Goal: Task Accomplishment & Management: Use online tool/utility

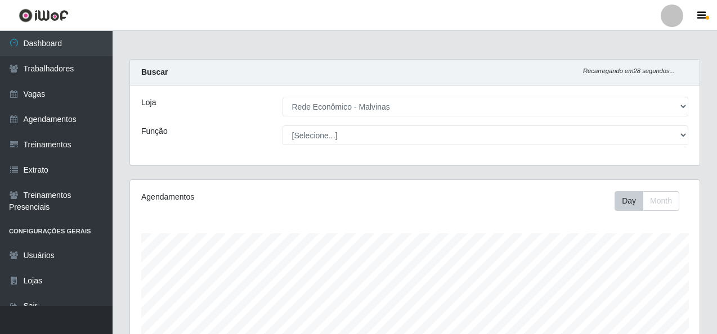
select select "194"
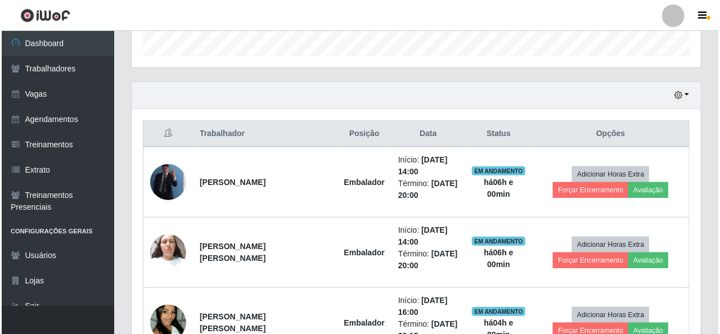
scroll to position [435, 0]
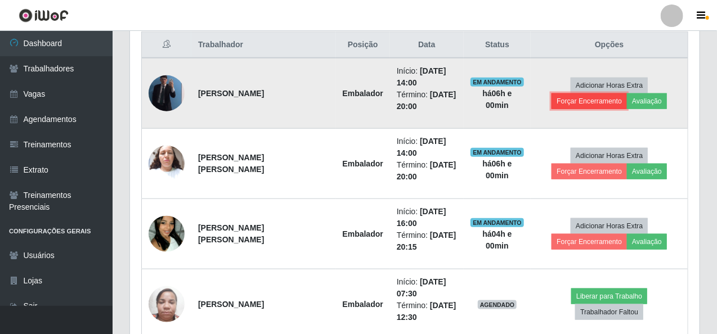
click at [627, 93] on button "Forçar Encerramento" at bounding box center [588, 101] width 75 height 16
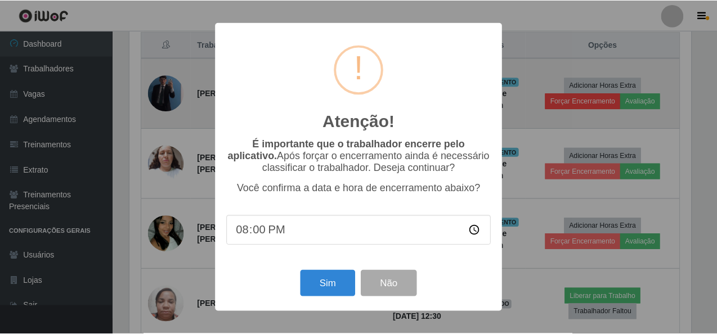
scroll to position [234, 565]
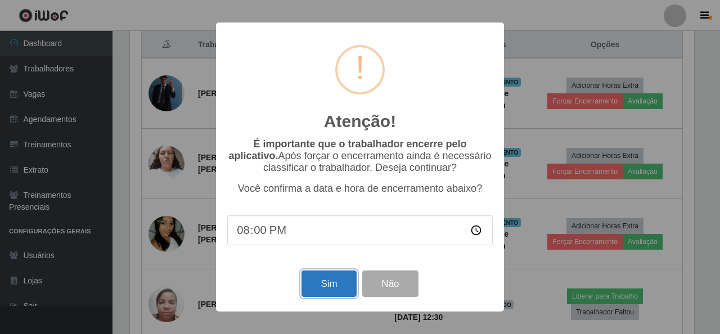
click at [340, 286] on button "Sim" at bounding box center [329, 284] width 55 height 26
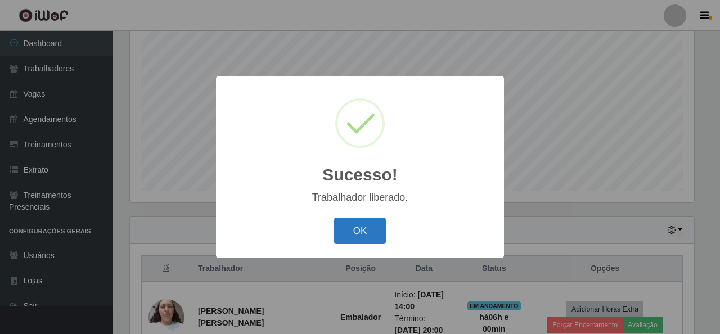
click at [366, 229] on button "OK" at bounding box center [360, 231] width 52 height 26
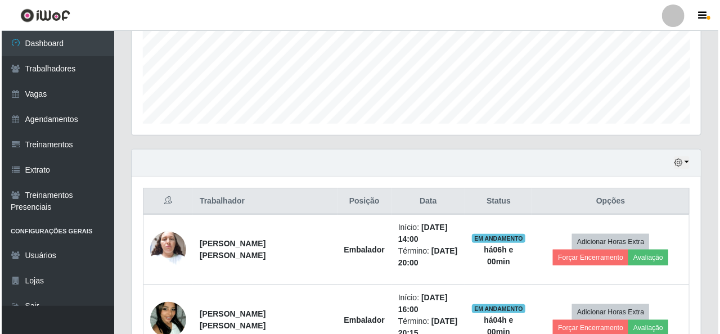
scroll to position [324, 0]
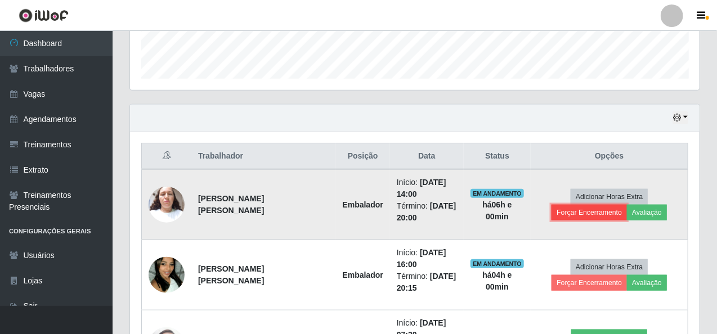
click at [627, 205] on button "Forçar Encerramento" at bounding box center [588, 213] width 75 height 16
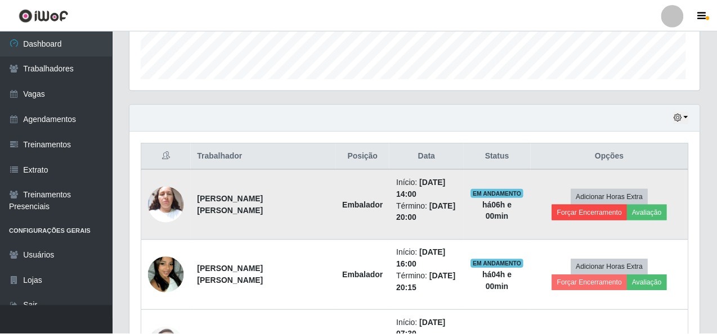
scroll to position [234, 565]
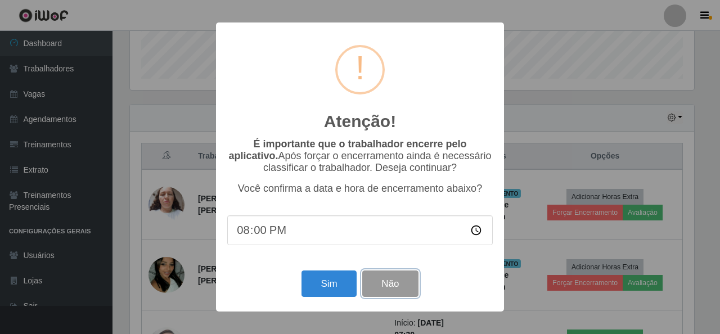
click at [401, 288] on button "Não" at bounding box center [390, 284] width 56 height 26
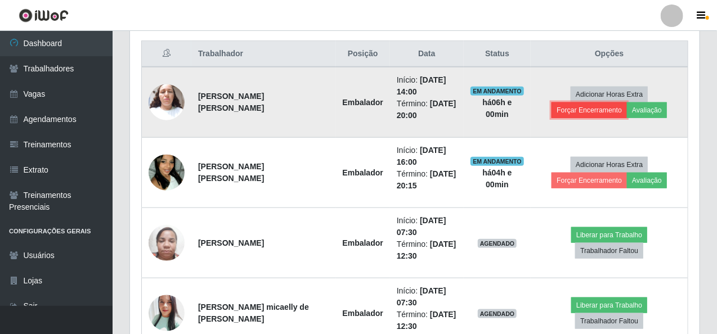
scroll to position [436, 0]
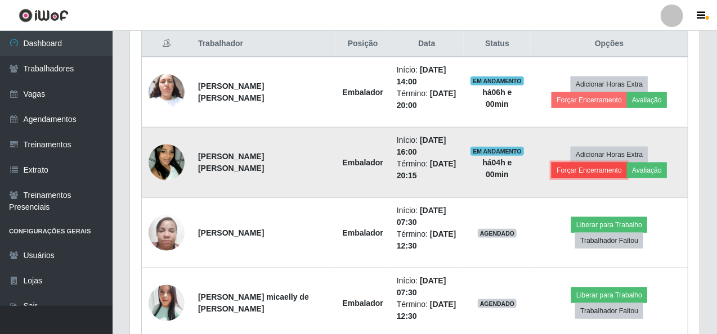
click at [627, 163] on button "Forçar Encerramento" at bounding box center [588, 171] width 75 height 16
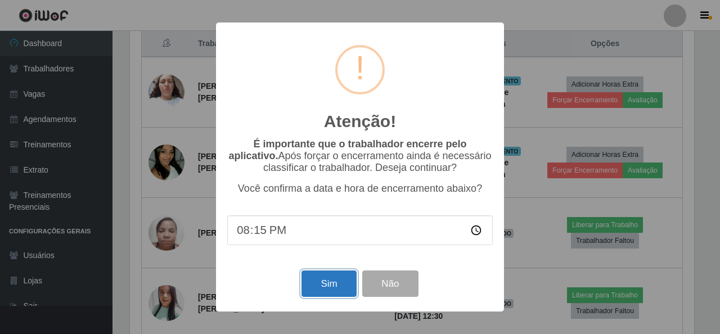
click at [326, 288] on button "Sim" at bounding box center [329, 284] width 55 height 26
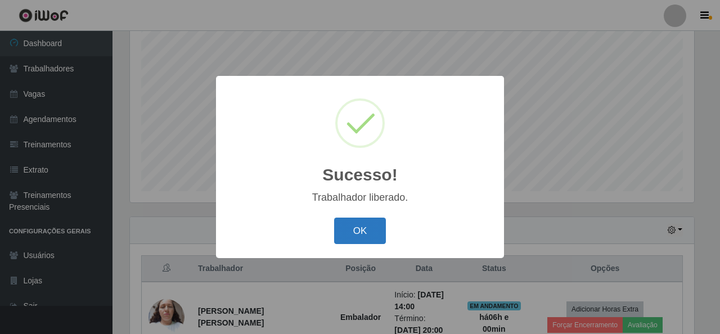
click at [362, 228] on button "OK" at bounding box center [360, 231] width 52 height 26
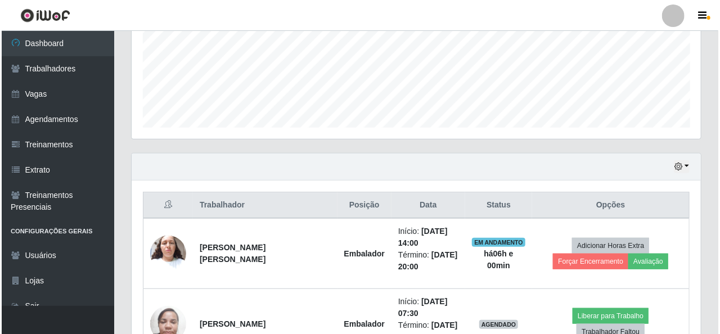
scroll to position [380, 0]
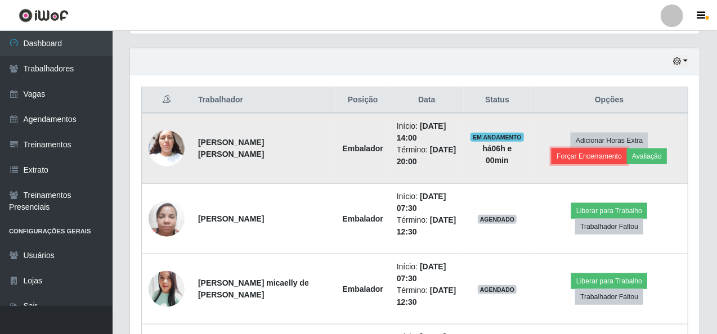
click at [627, 149] on button "Forçar Encerramento" at bounding box center [588, 157] width 75 height 16
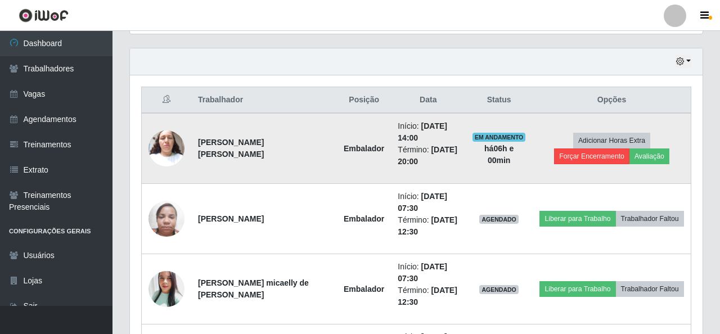
scroll to position [0, 0]
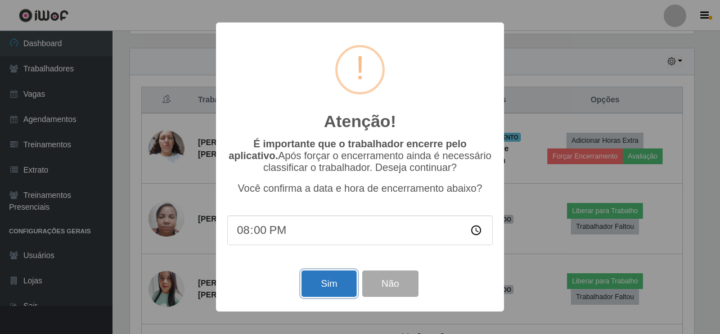
click at [319, 293] on button "Sim" at bounding box center [329, 284] width 55 height 26
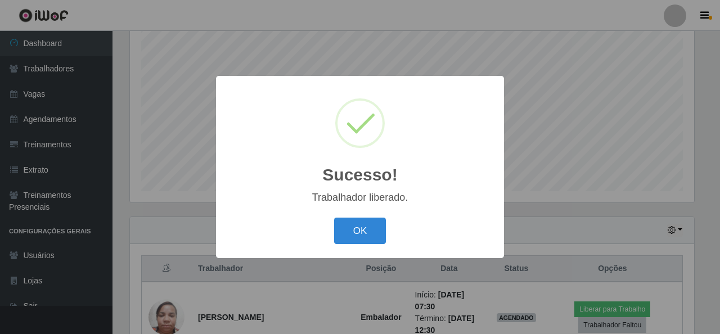
drag, startPoint x: 358, startPoint y: 230, endPoint x: 308, endPoint y: 65, distance: 172.7
click at [359, 230] on button "OK" at bounding box center [360, 231] width 52 height 26
